Goal: Subscribe to service/newsletter

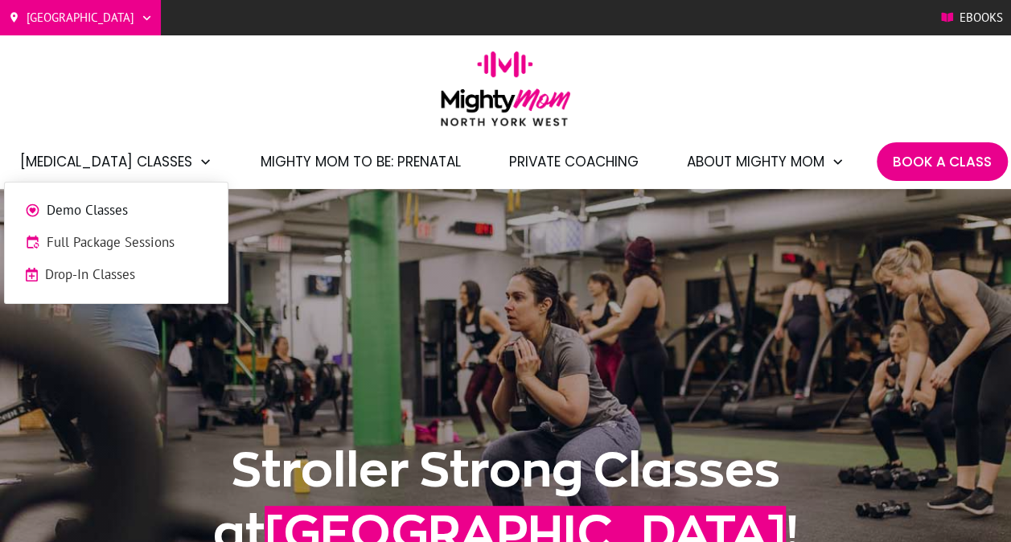
click at [127, 246] on span "Full Package Sessions" at bounding box center [127, 242] width 161 height 21
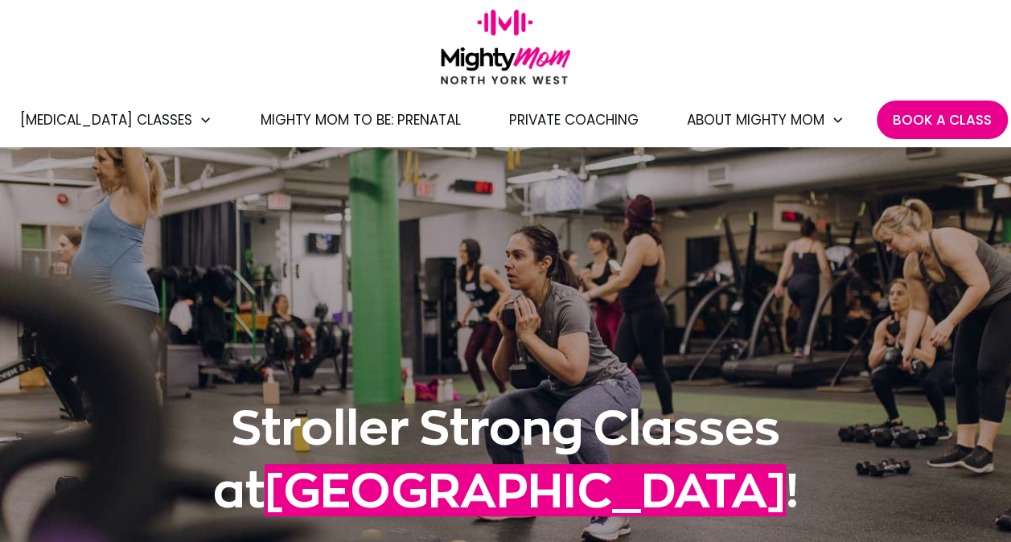
scroll to position [25, 0]
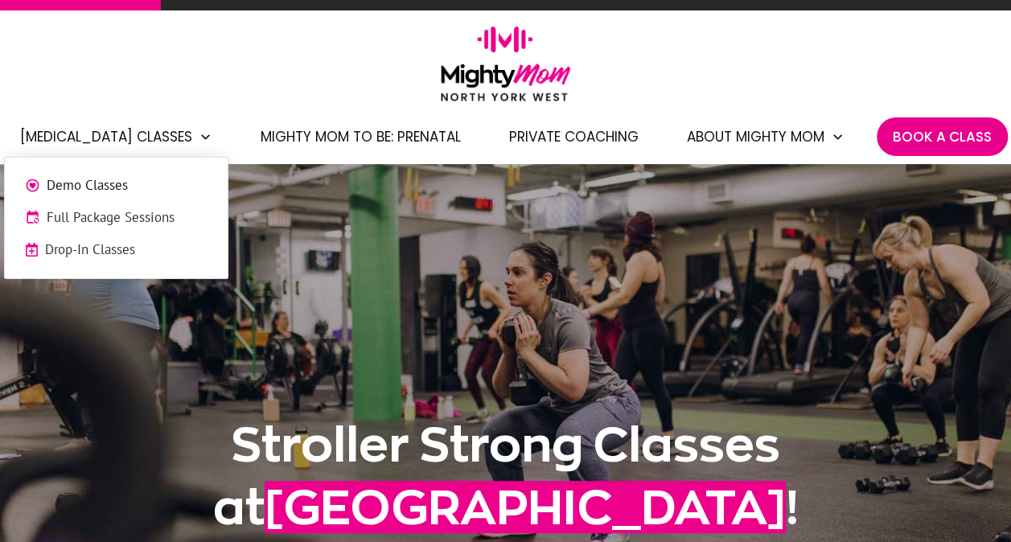
click at [153, 135] on span "[MEDICAL_DATA] Classes" at bounding box center [106, 136] width 172 height 27
click at [138, 245] on span "Drop-In Classes" at bounding box center [126, 250] width 162 height 21
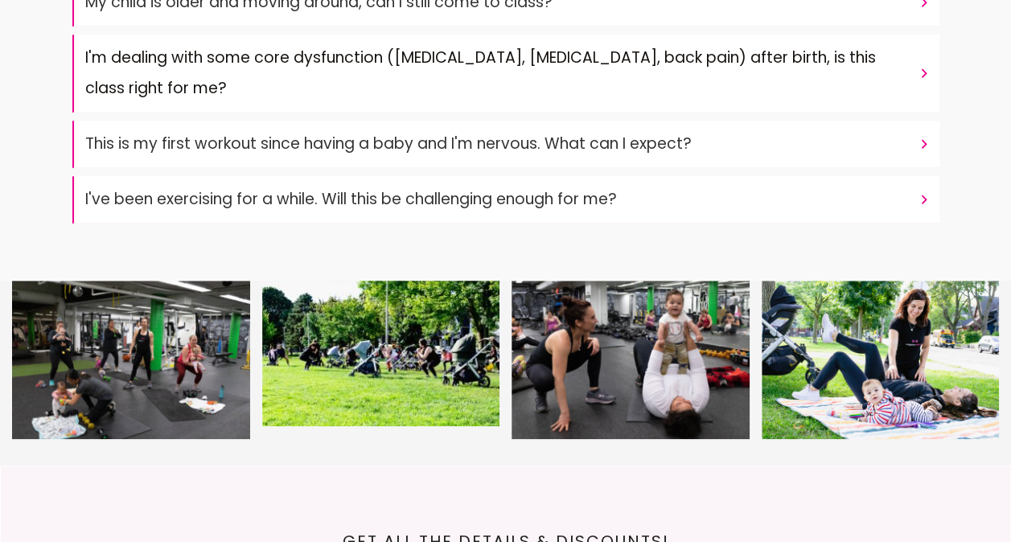
scroll to position [6636, 0]
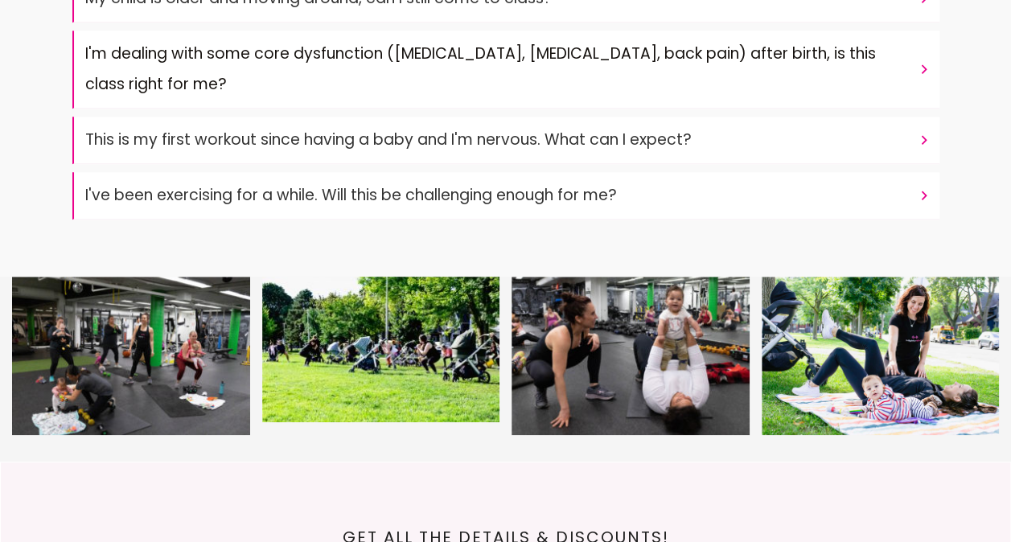
click at [506, 125] on h4 "This is my first workout since having a baby and I'm nervous. What can I expect?" at bounding box center [497, 140] width 825 height 31
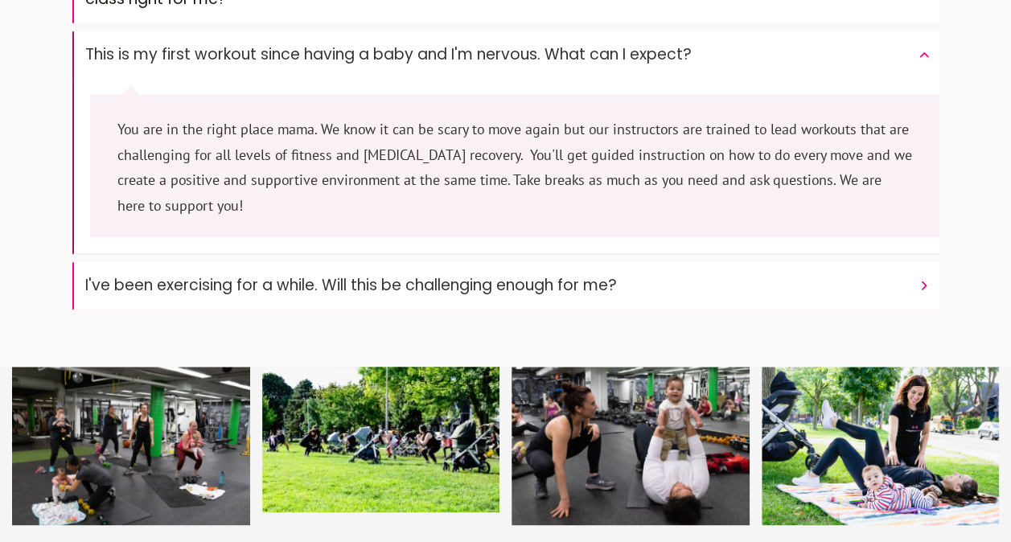
scroll to position [6722, 0]
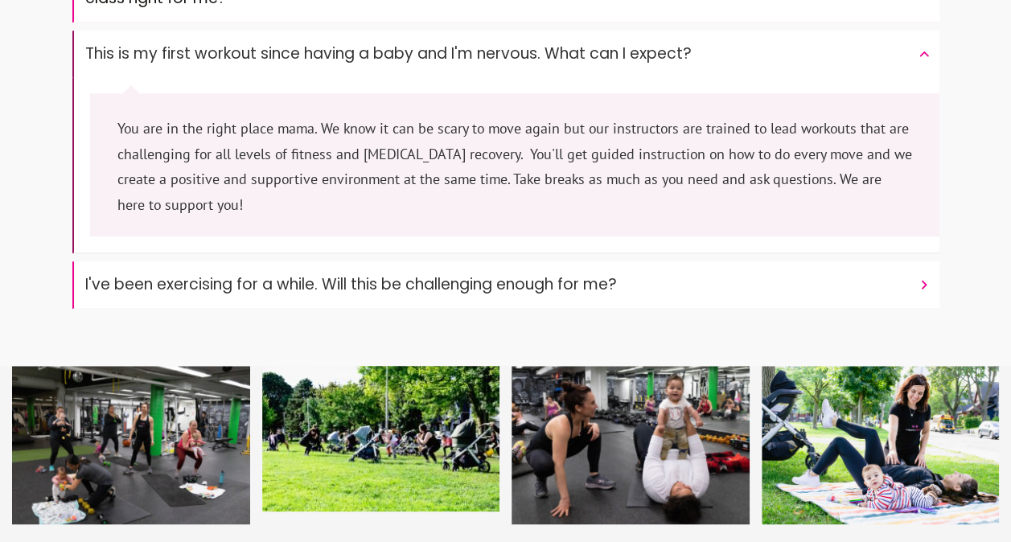
click at [679, 43] on font "This is my first workout since having a baby and I'm nervous. What can I expect?" at bounding box center [388, 54] width 607 height 22
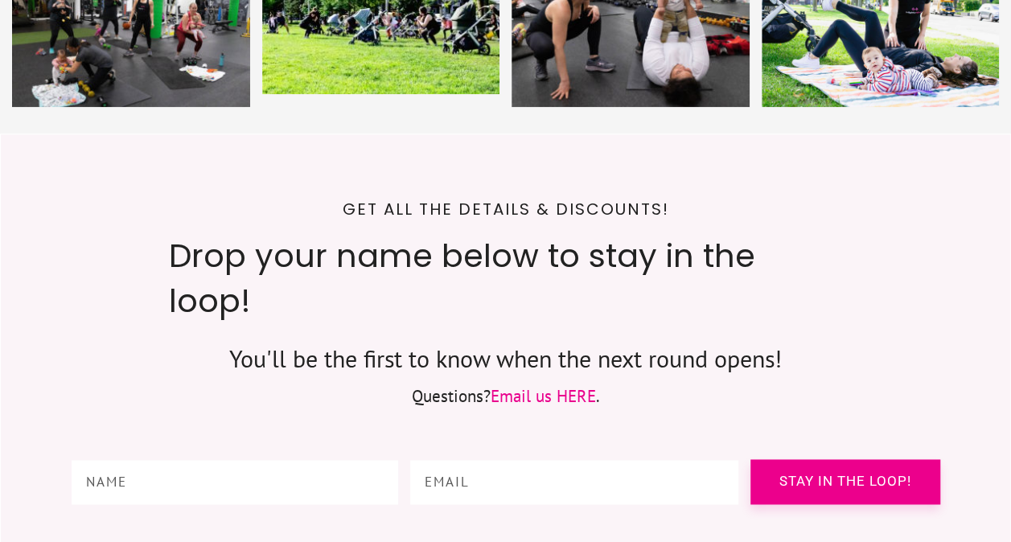
scroll to position [6963, 0]
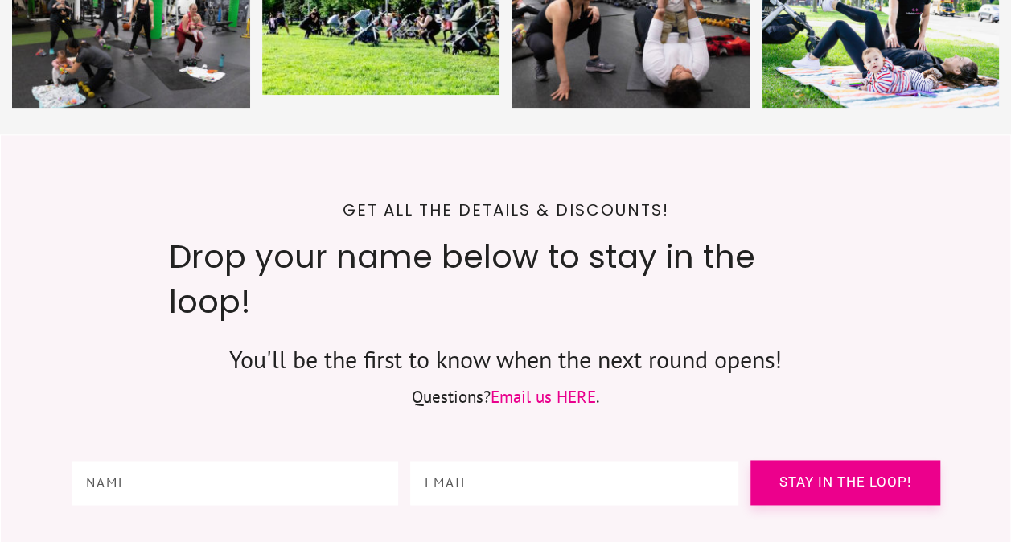
click at [271, 461] on input "text" at bounding box center [235, 483] width 327 height 44
type input "samantha"
click at [464, 461] on input "email" at bounding box center [574, 483] width 328 height 44
type input "samantha.lorrie@gmail.com"
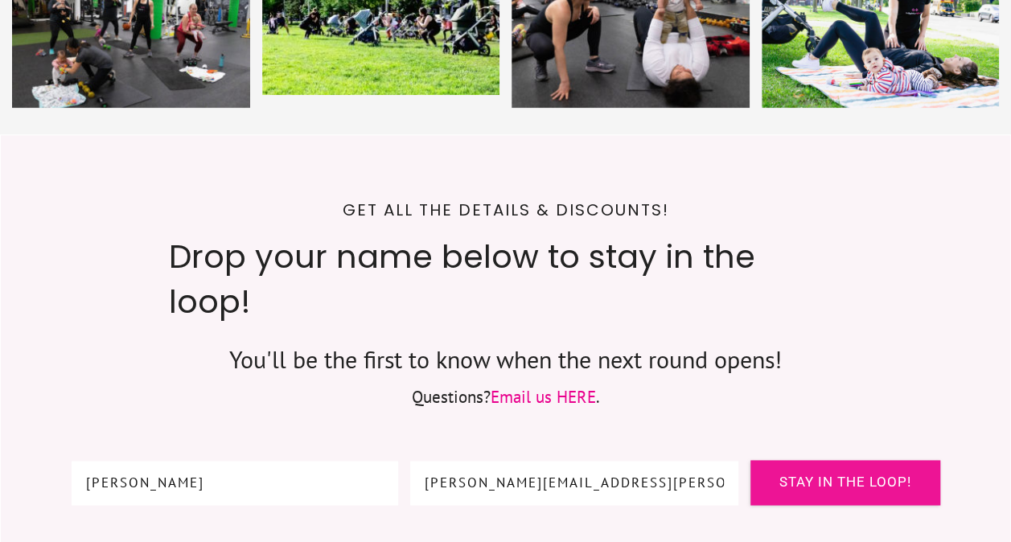
click at [886, 476] on span "Stay in the loop!" at bounding box center [846, 482] width 166 height 12
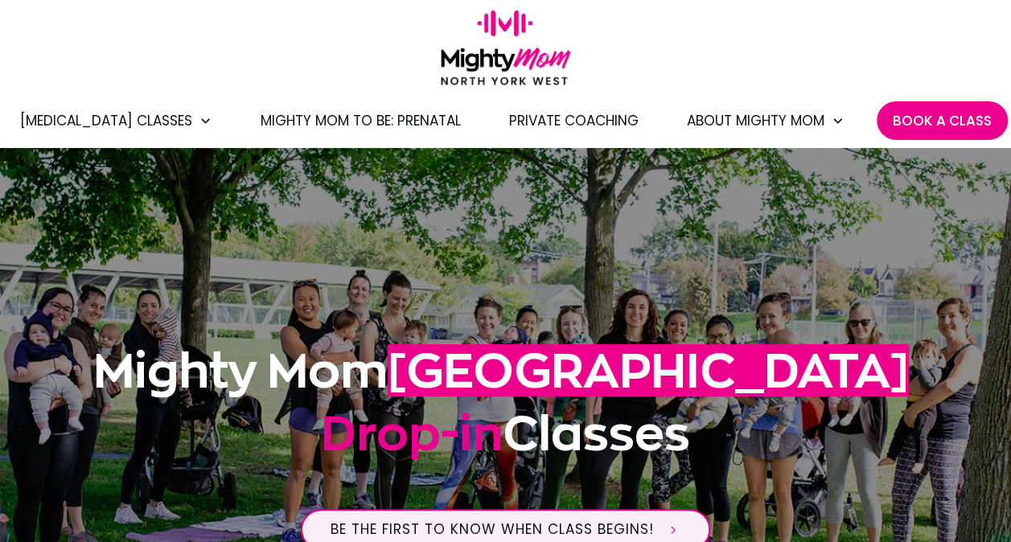
scroll to position [0, 0]
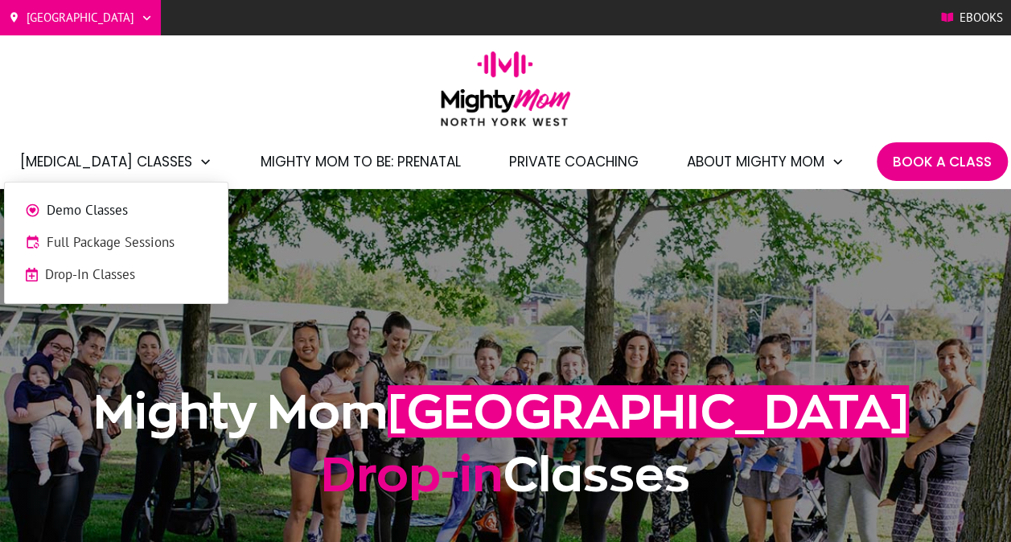
click at [142, 214] on span "Demo Classes" at bounding box center [127, 210] width 161 height 21
